Goal: Transaction & Acquisition: Subscribe to service/newsletter

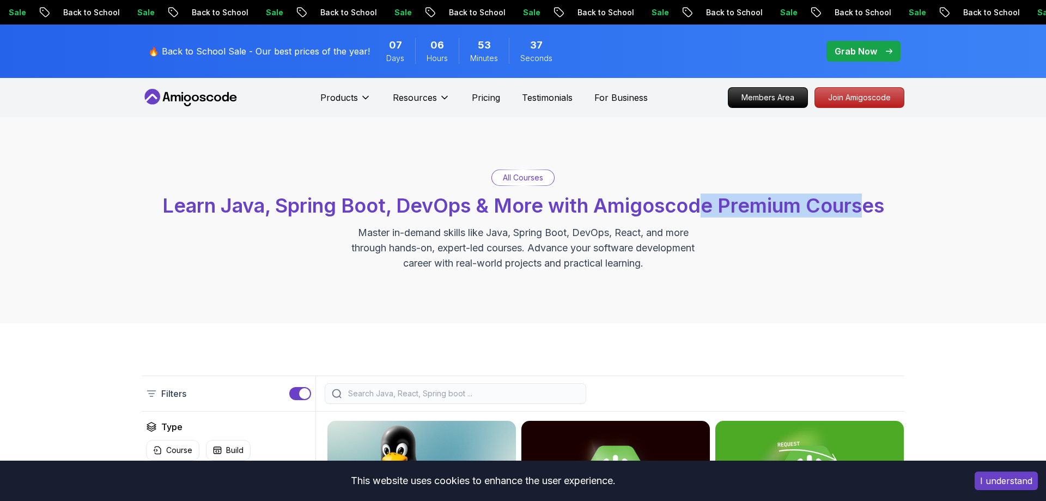
click at [870, 213] on span "Learn Java, Spring Boot, DevOps & More with Amigoscode Premium Courses" at bounding box center [523, 205] width 722 height 24
click at [887, 221] on div "All Courses Learn Java, Spring Boot, DevOps & More with Amigoscode Premium Cour…" at bounding box center [523, 220] width 763 height 101
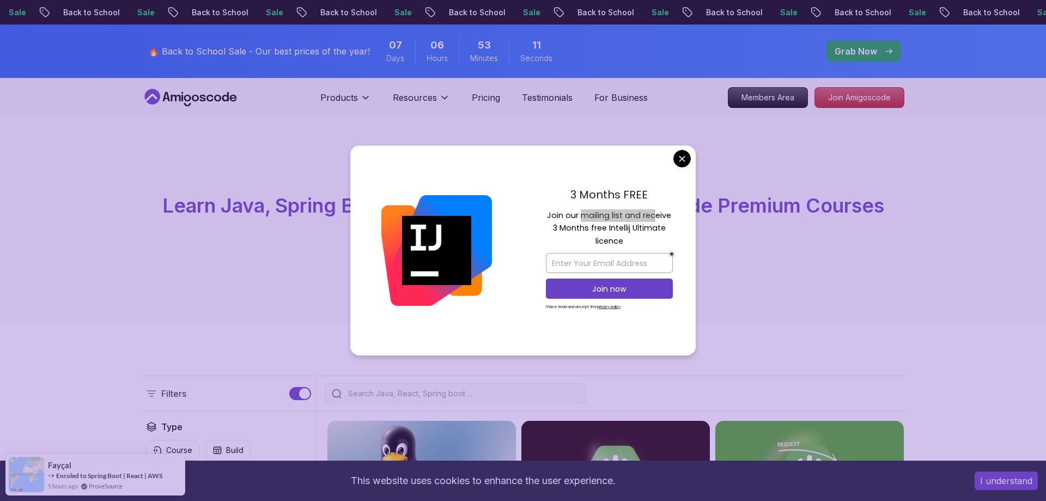
drag, startPoint x: 585, startPoint y: 211, endPoint x: 654, endPoint y: 217, distance: 69.4
click at [654, 217] on p "Join our mailing list and receive 3 Months free Intellij Ultimate licence" at bounding box center [609, 228] width 127 height 38
click at [666, 220] on p "Join our mailing list and receive 3 Months free Intellij Ultimate licence" at bounding box center [609, 228] width 127 height 38
drag, startPoint x: 565, startPoint y: 233, endPoint x: 637, endPoint y: 232, distance: 72.0
click at [637, 232] on p "Join our mailing list and receive 3 Months free Intellij Ultimate licence" at bounding box center [609, 228] width 127 height 38
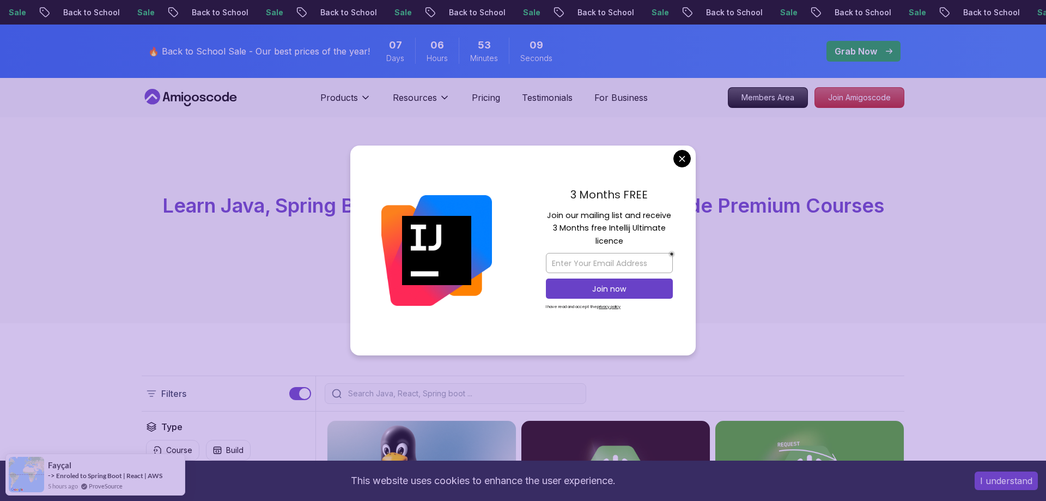
click at [651, 232] on p "Join our mailing list and receive 3 Months free Intellij Ultimate licence" at bounding box center [609, 228] width 127 height 38
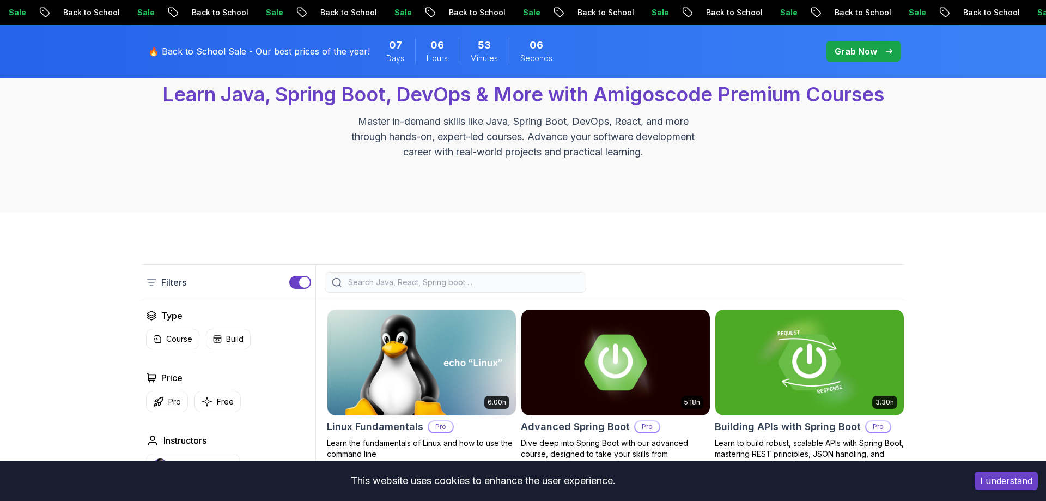
scroll to position [222, 0]
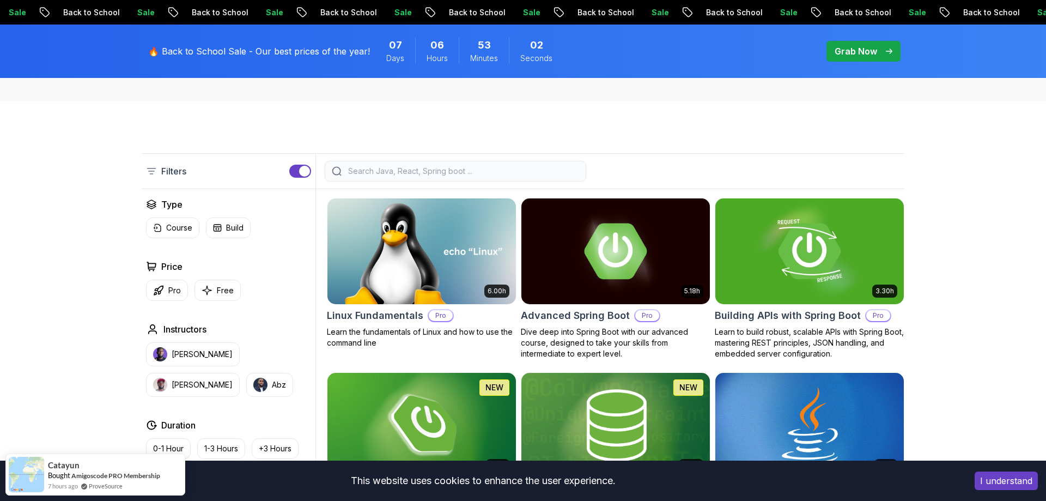
click at [400, 177] on div at bounding box center [456, 171] width 262 height 21
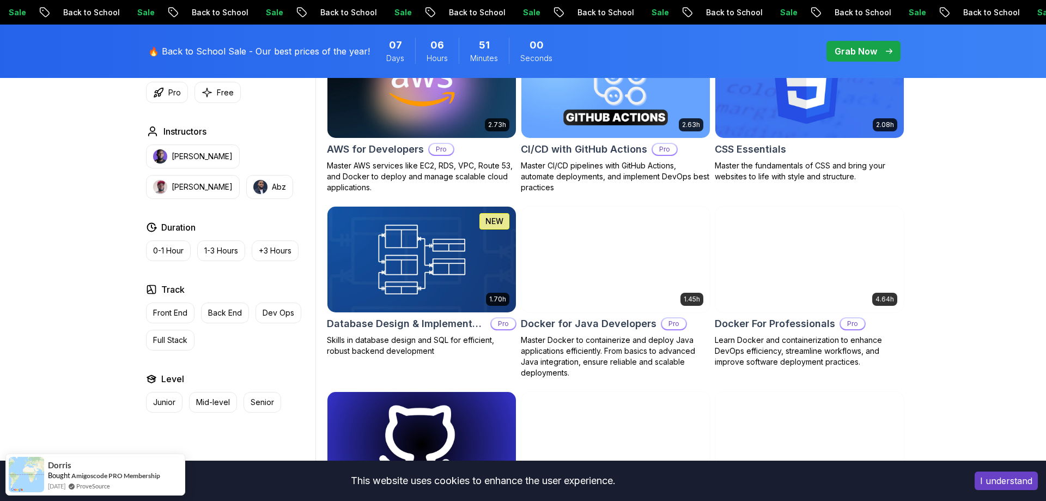
scroll to position [1056, 0]
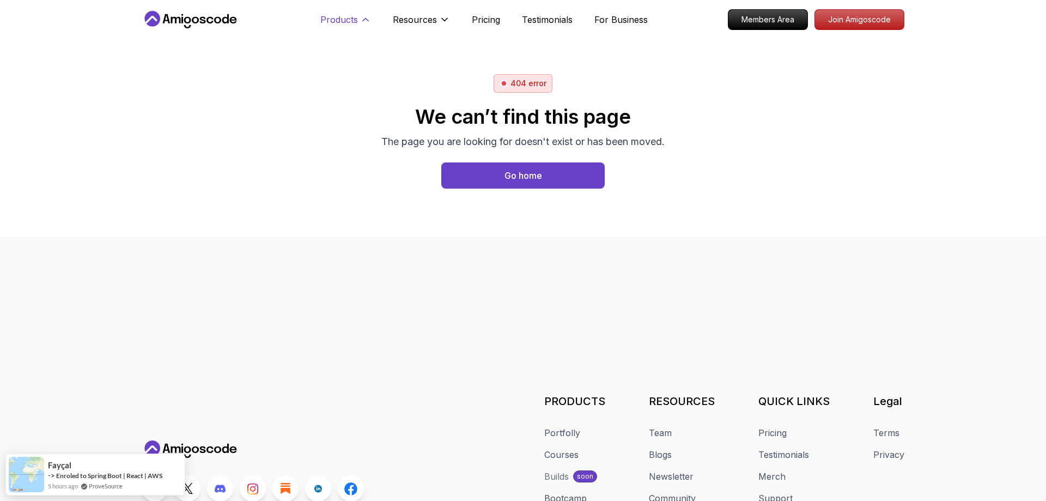
click at [330, 15] on p "Products" at bounding box center [339, 19] width 38 height 13
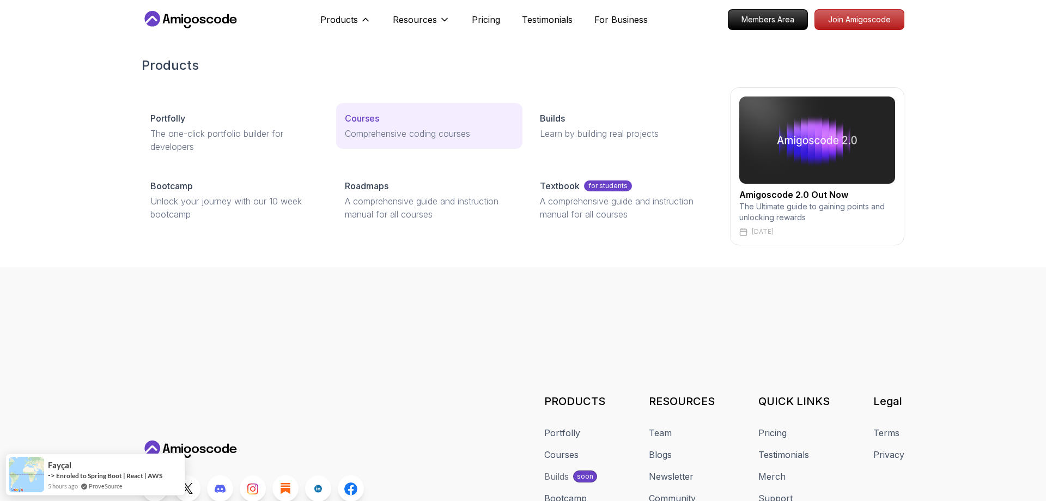
click at [362, 119] on p "Courses" at bounding box center [362, 118] width 34 height 13
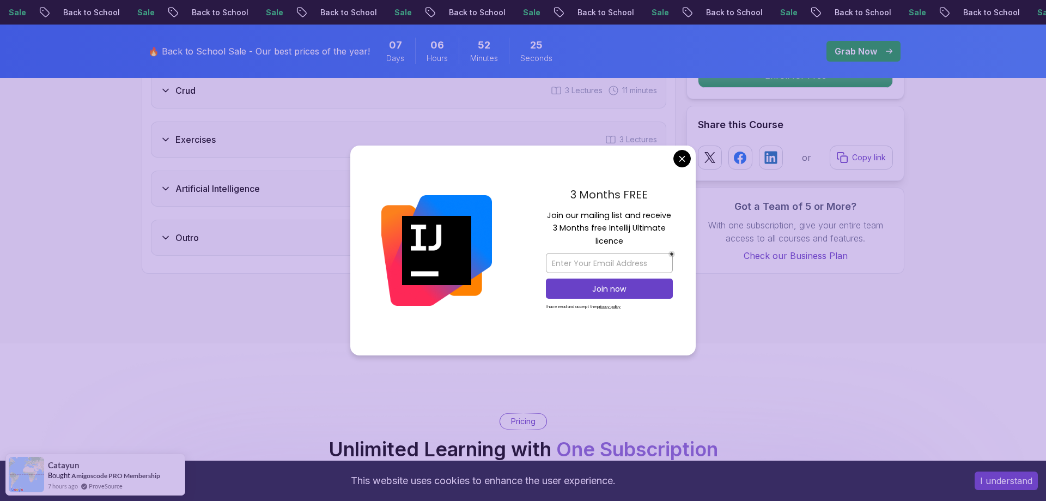
scroll to position [1779, 0]
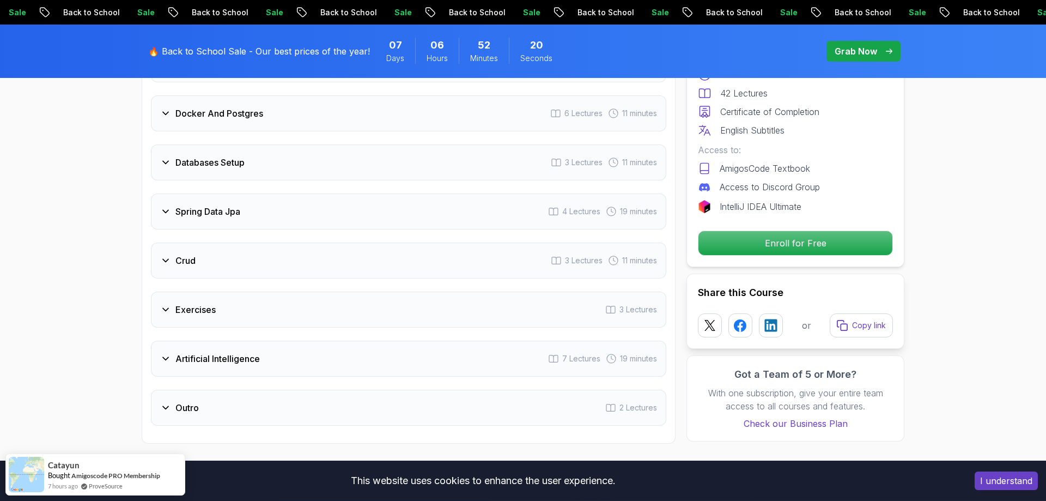
scroll to position [1668, 0]
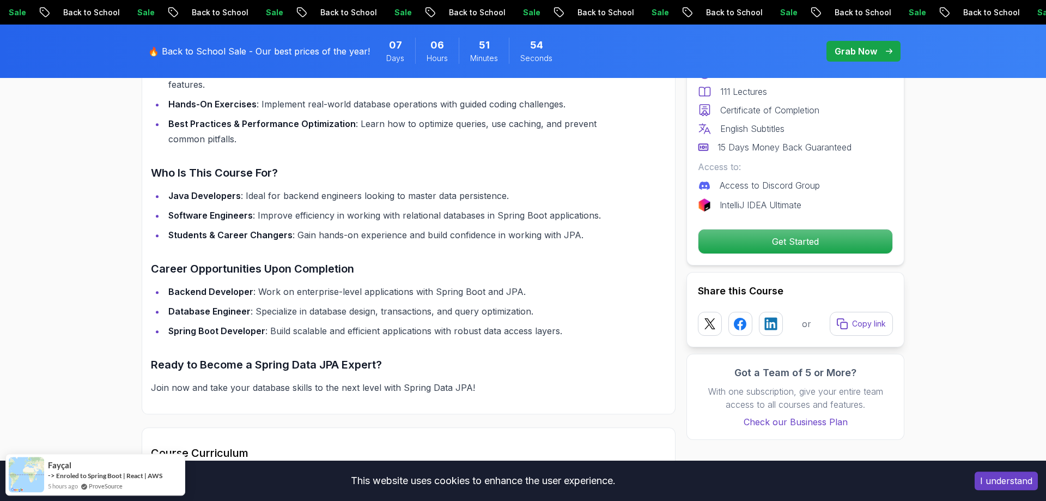
scroll to position [1001, 0]
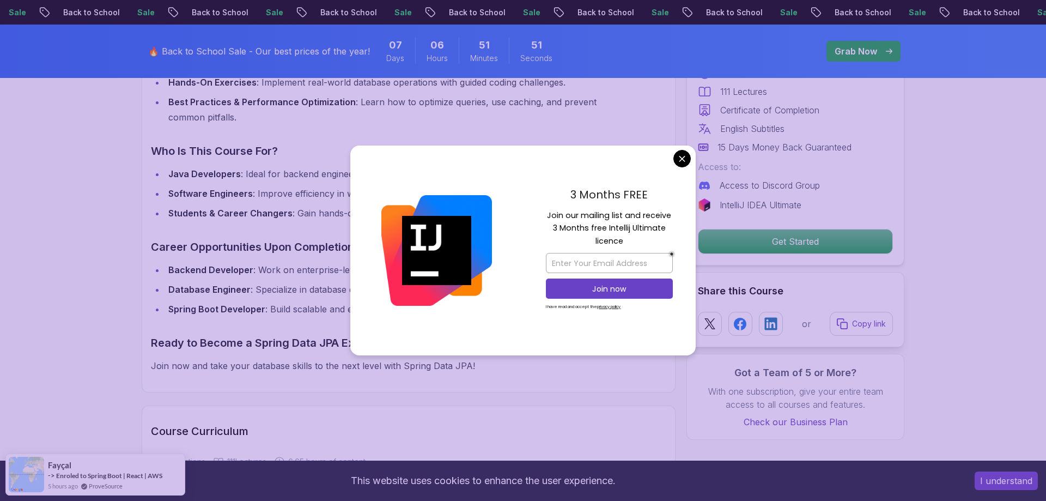
click at [1001, 484] on button "I understand" at bounding box center [1006, 480] width 63 height 19
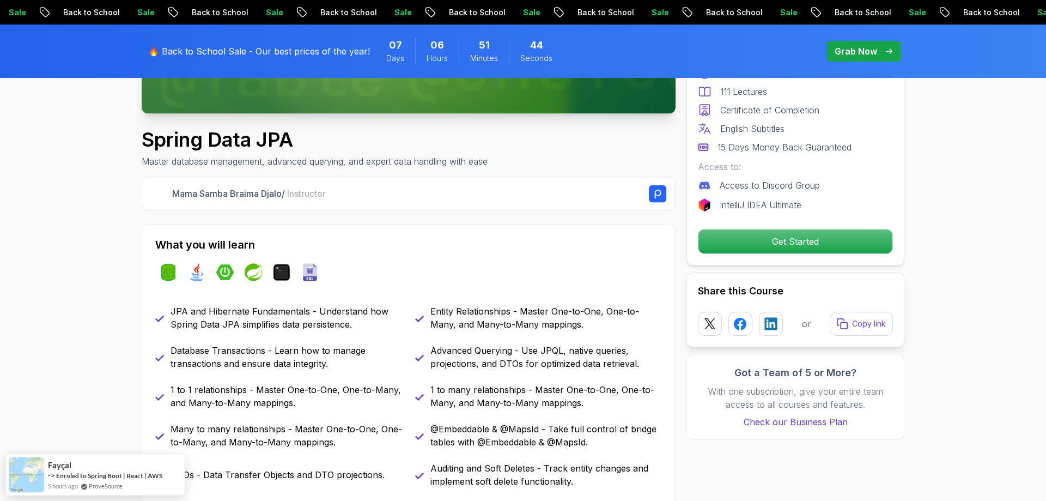
scroll to position [0, 0]
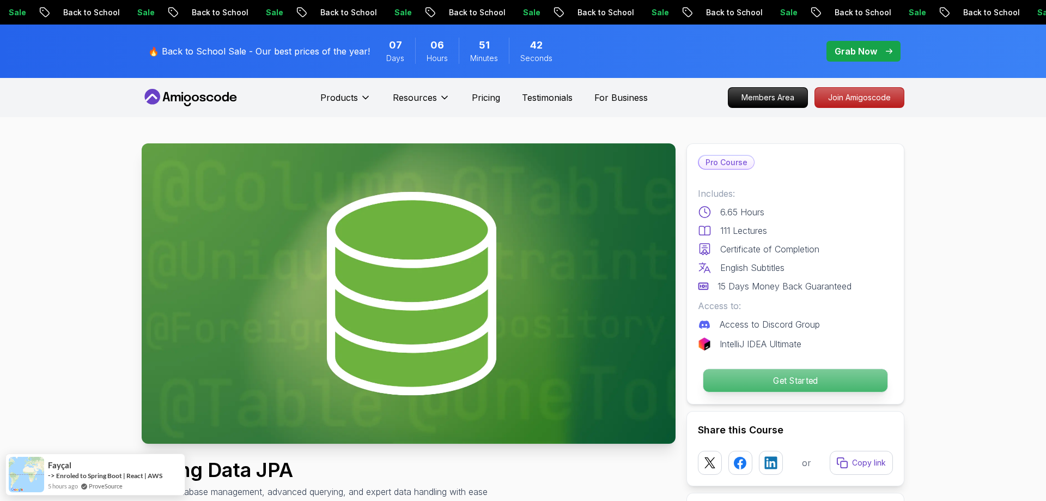
click at [774, 377] on p "Get Started" at bounding box center [796, 380] width 184 height 23
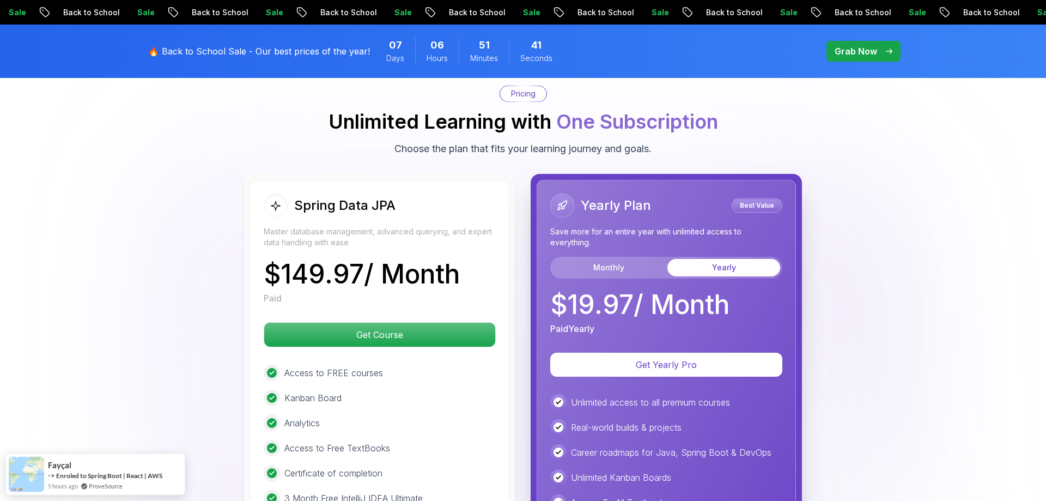
scroll to position [2675, 0]
click at [620, 258] on button "Monthly" at bounding box center [609, 266] width 113 height 17
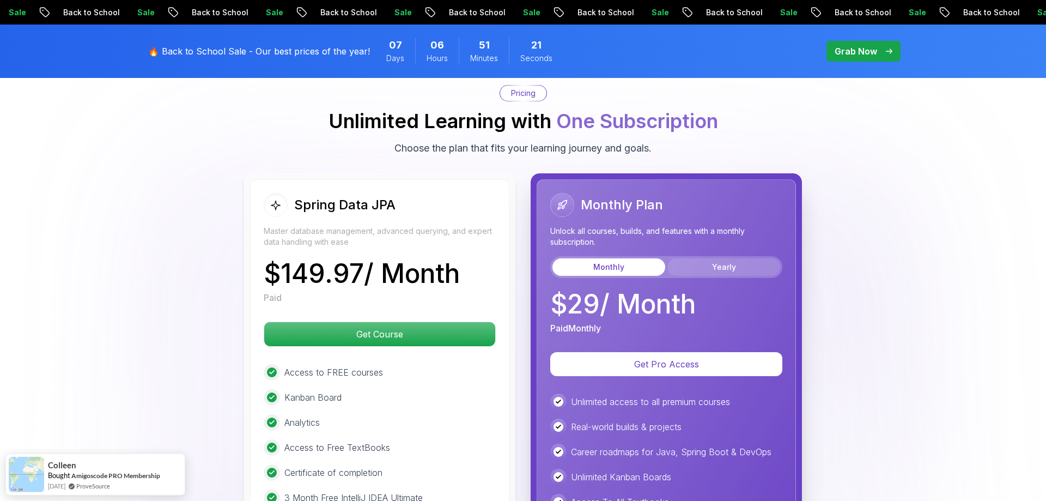
click at [725, 258] on button "Yearly" at bounding box center [724, 266] width 113 height 17
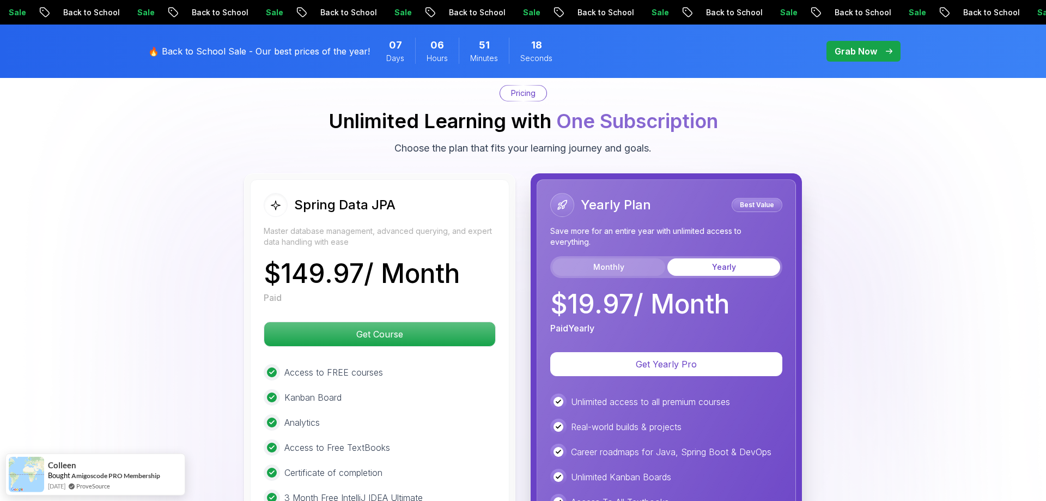
click at [622, 258] on button "Monthly" at bounding box center [609, 266] width 113 height 17
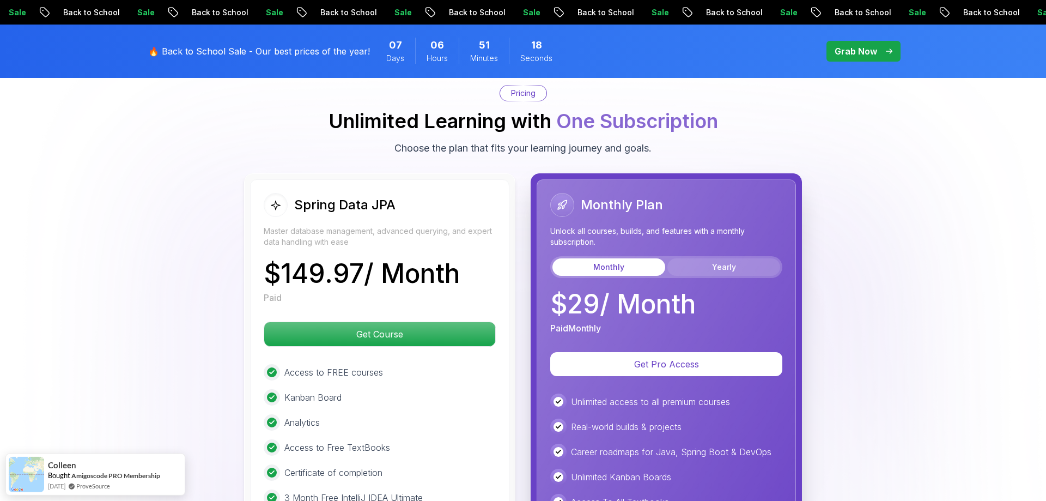
click at [749, 258] on button "Yearly" at bounding box center [724, 266] width 113 height 17
